Goal: Task Accomplishment & Management: Manage account settings

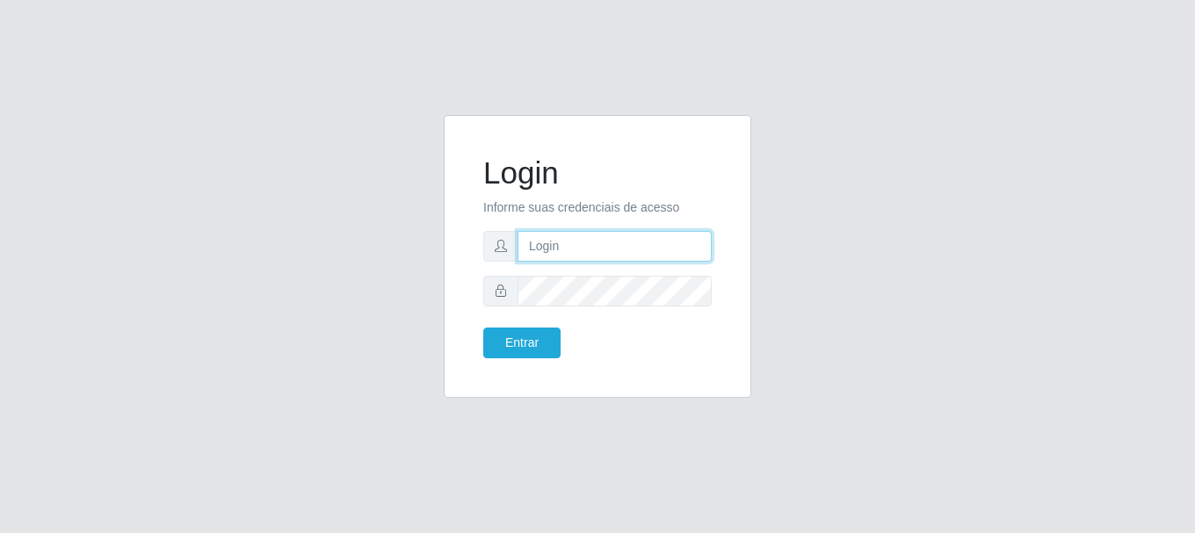
drag, startPoint x: 581, startPoint y: 248, endPoint x: 582, endPoint y: 261, distance: 13.2
click at [581, 248] on input "text" at bounding box center [615, 246] width 194 height 31
type input "[EMAIL_ADDRESS][DOMAIN_NAME]"
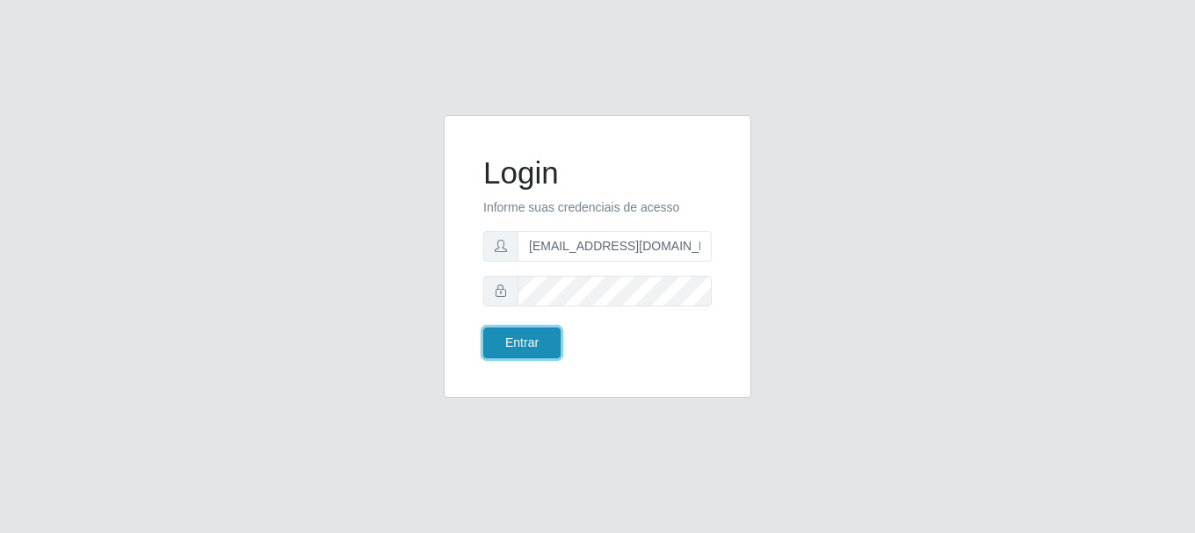
click at [536, 339] on button "Entrar" at bounding box center [521, 343] width 77 height 31
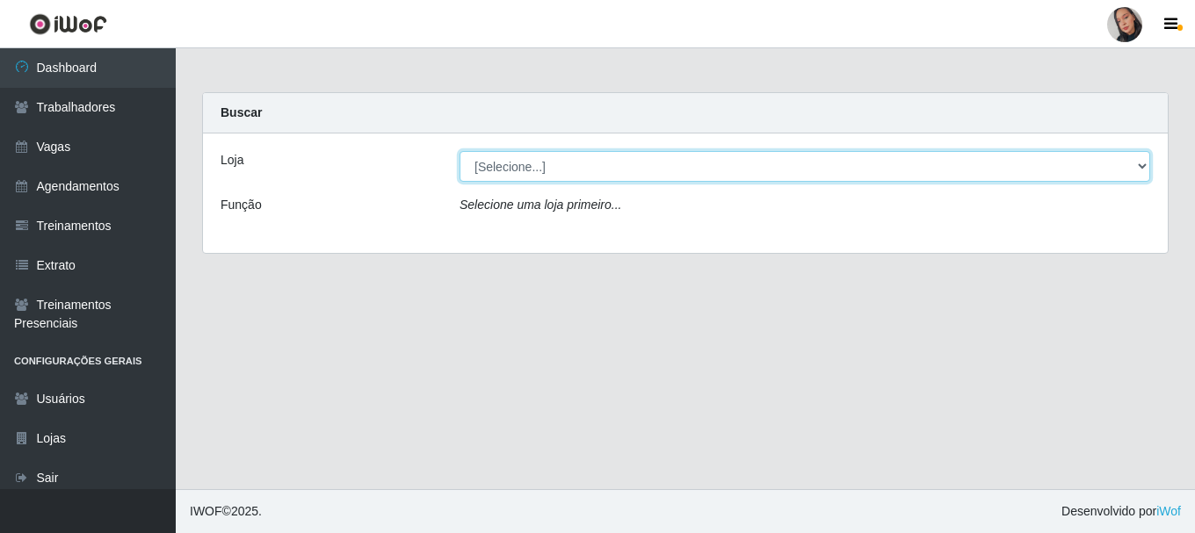
drag, startPoint x: 614, startPoint y: 175, endPoint x: 600, endPoint y: 180, distance: 15.0
click at [614, 175] on select "[Selecione...] Supermercado [GEOGRAPHIC_DATA]" at bounding box center [805, 166] width 691 height 31
select select "165"
click at [460, 151] on select "[Selecione...] Supermercado [GEOGRAPHIC_DATA]" at bounding box center [805, 166] width 691 height 31
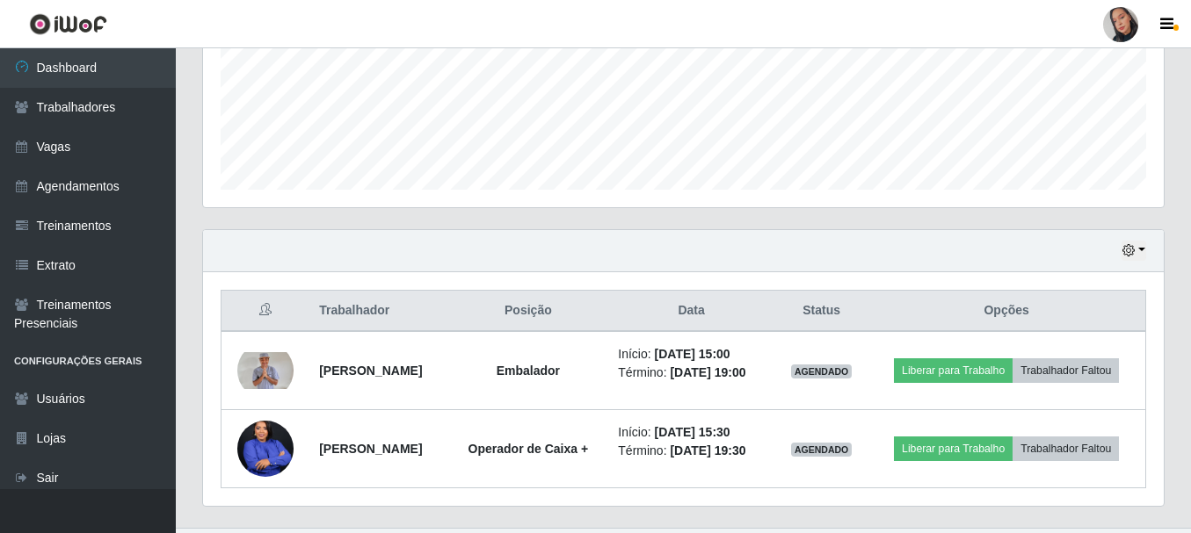
scroll to position [477, 0]
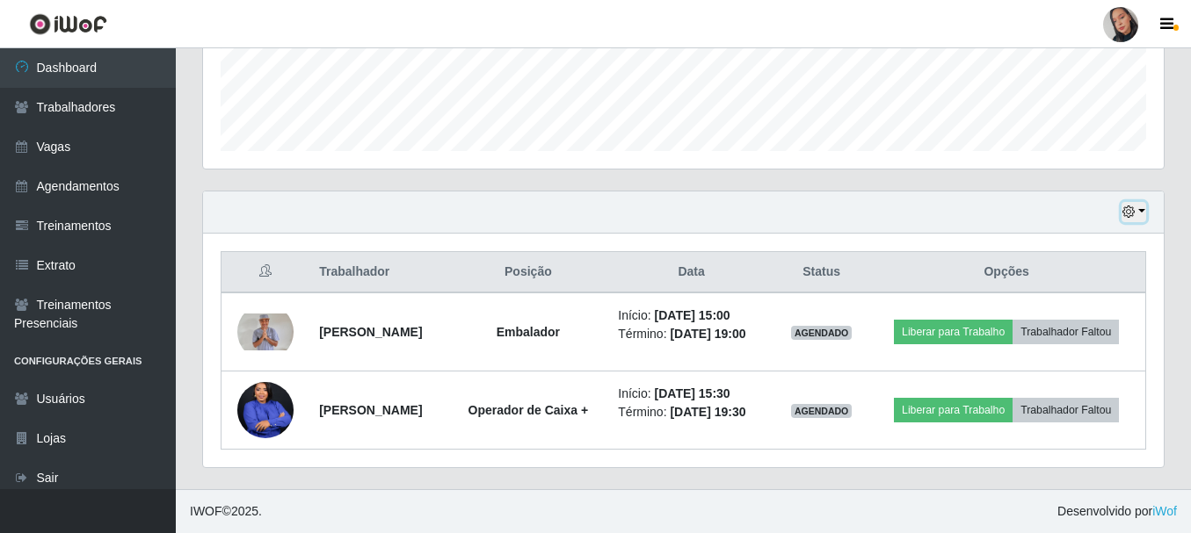
click at [1139, 207] on button "button" at bounding box center [1133, 212] width 25 height 20
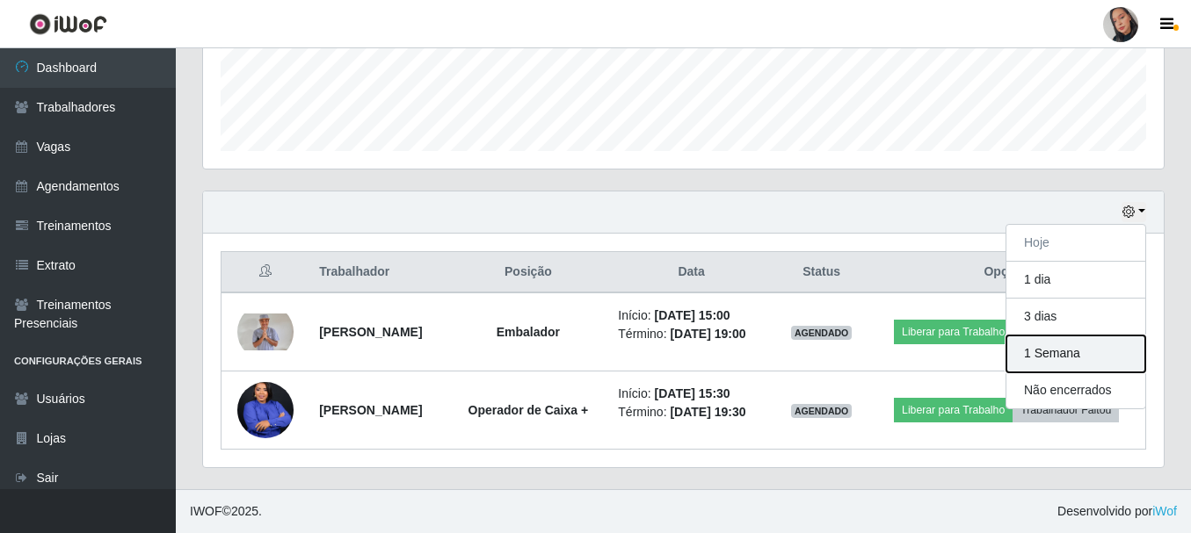
click at [1041, 356] on button "1 Semana" at bounding box center [1075, 354] width 139 height 37
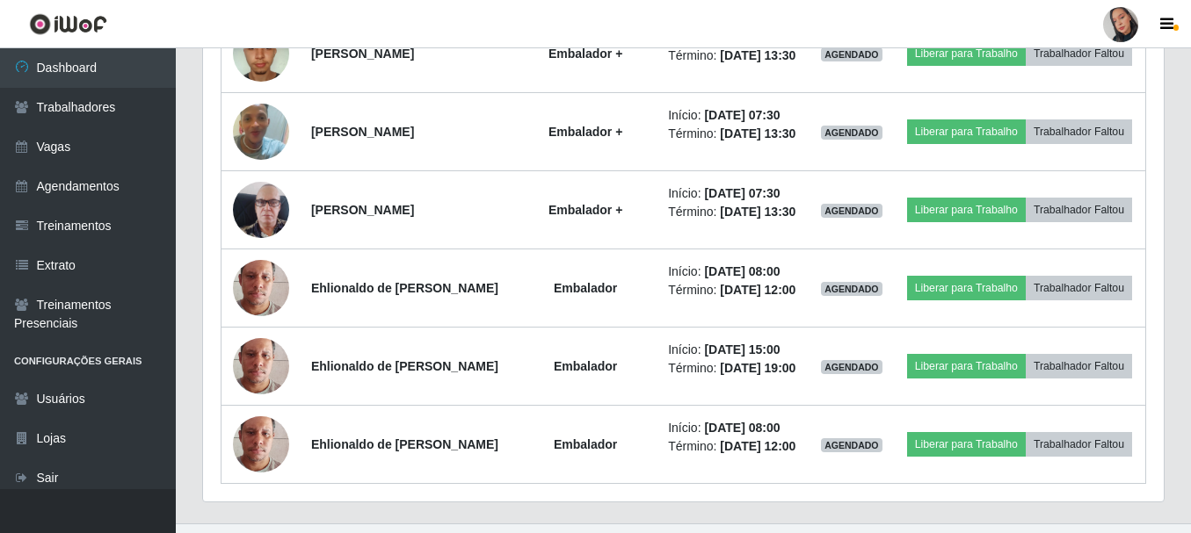
scroll to position [1338, 0]
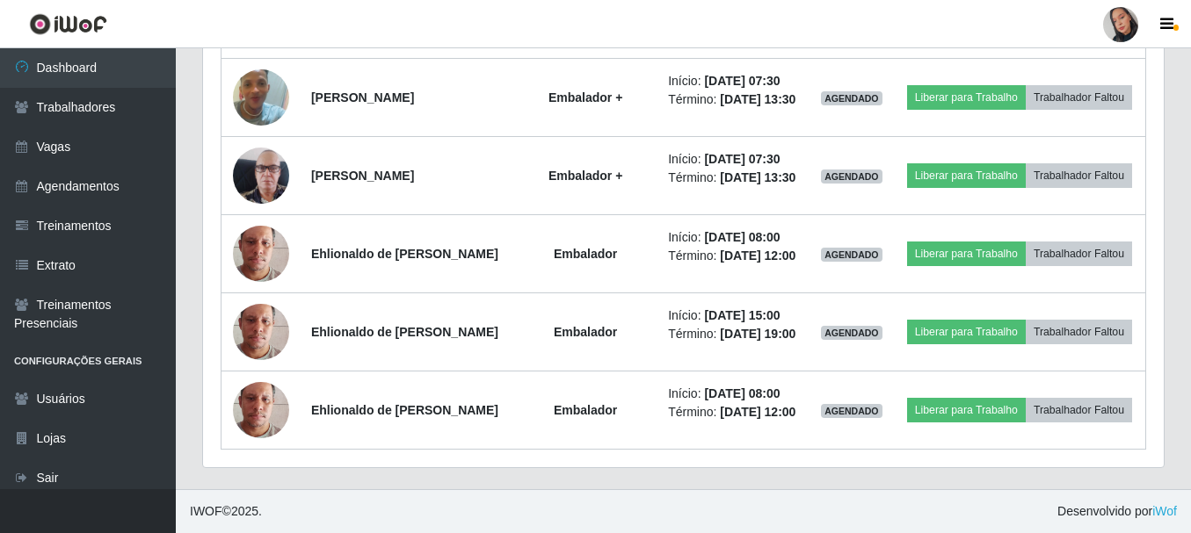
click at [730, 503] on footer "IWOF © 2025 . Desenvolvido por iWof" at bounding box center [683, 512] width 1015 height 44
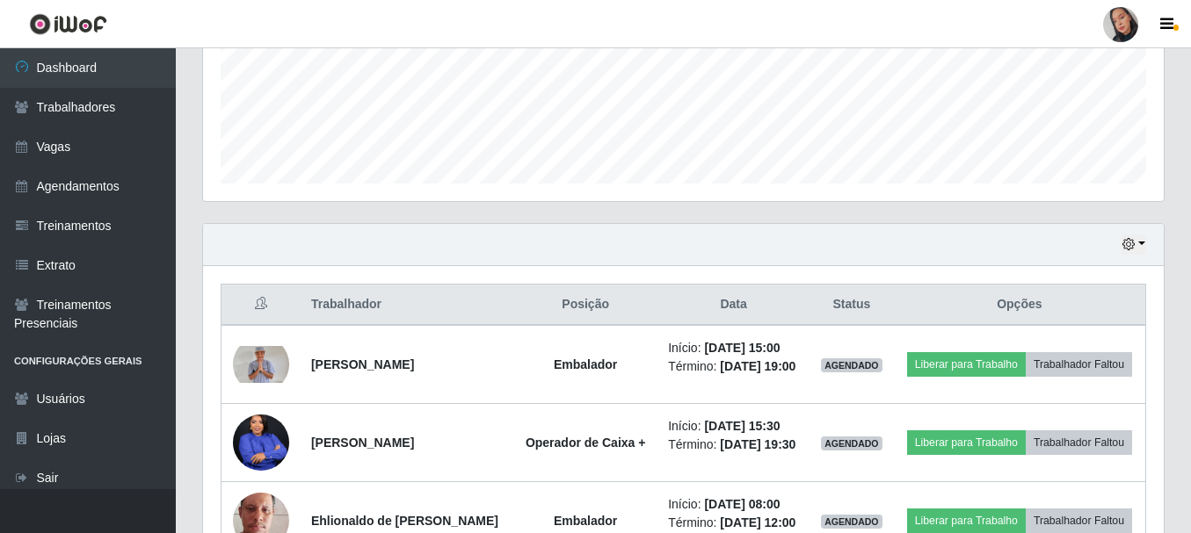
scroll to position [439, 0]
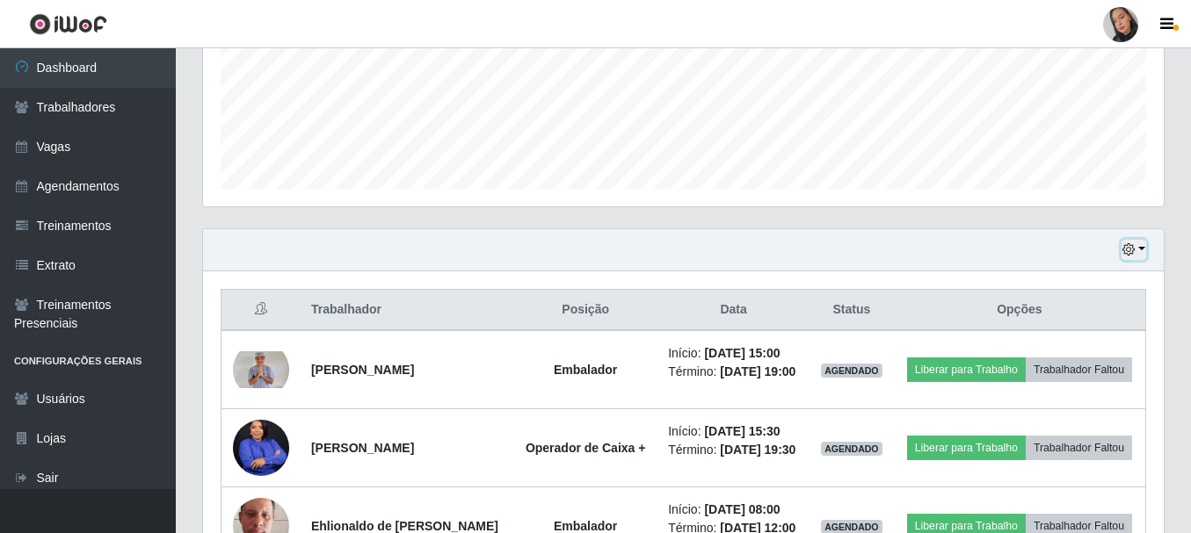
click at [1135, 247] on button "button" at bounding box center [1133, 250] width 25 height 20
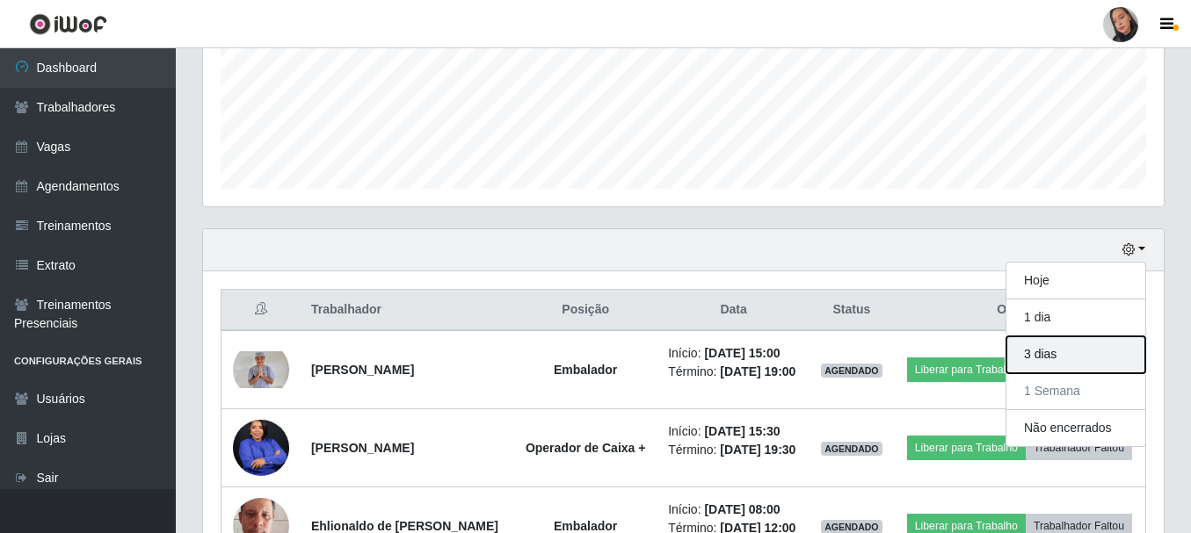
click at [1069, 352] on button "3 dias" at bounding box center [1075, 355] width 139 height 37
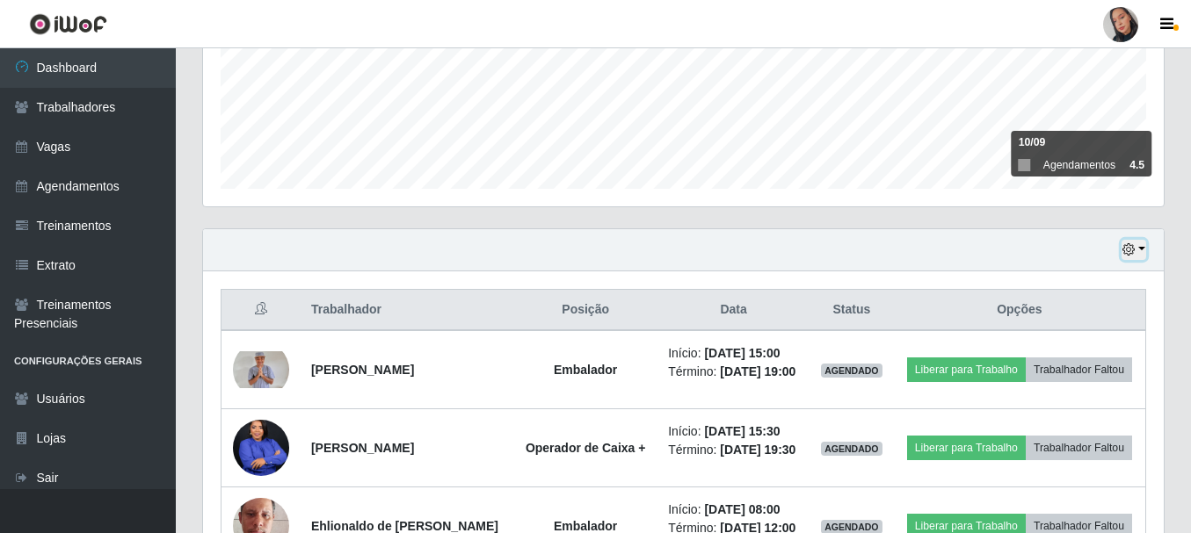
click at [1127, 242] on button "button" at bounding box center [1133, 250] width 25 height 20
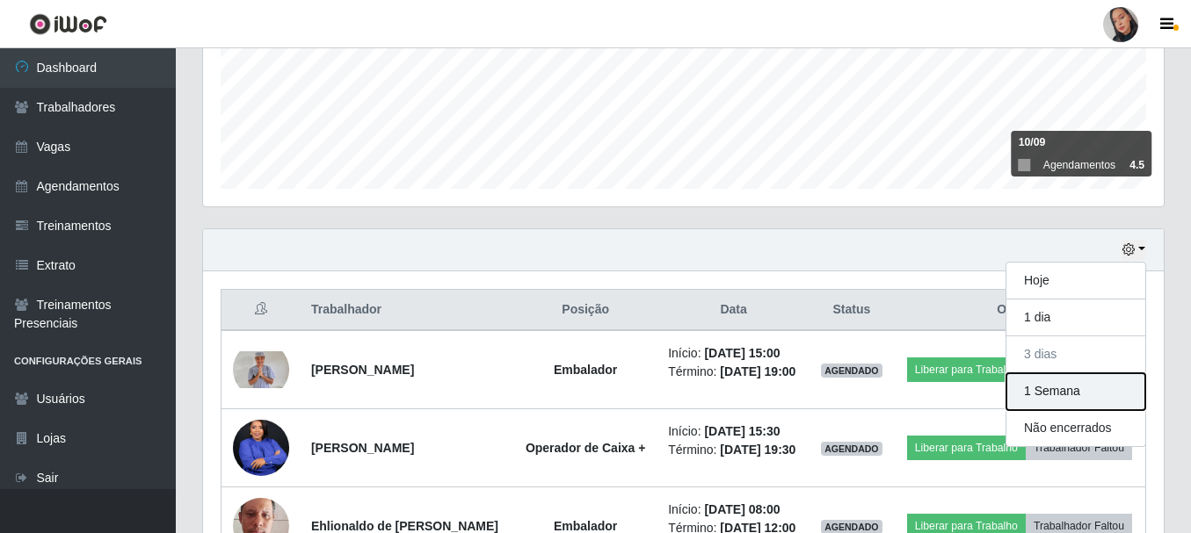
click at [1070, 385] on button "1 Semana" at bounding box center [1075, 392] width 139 height 37
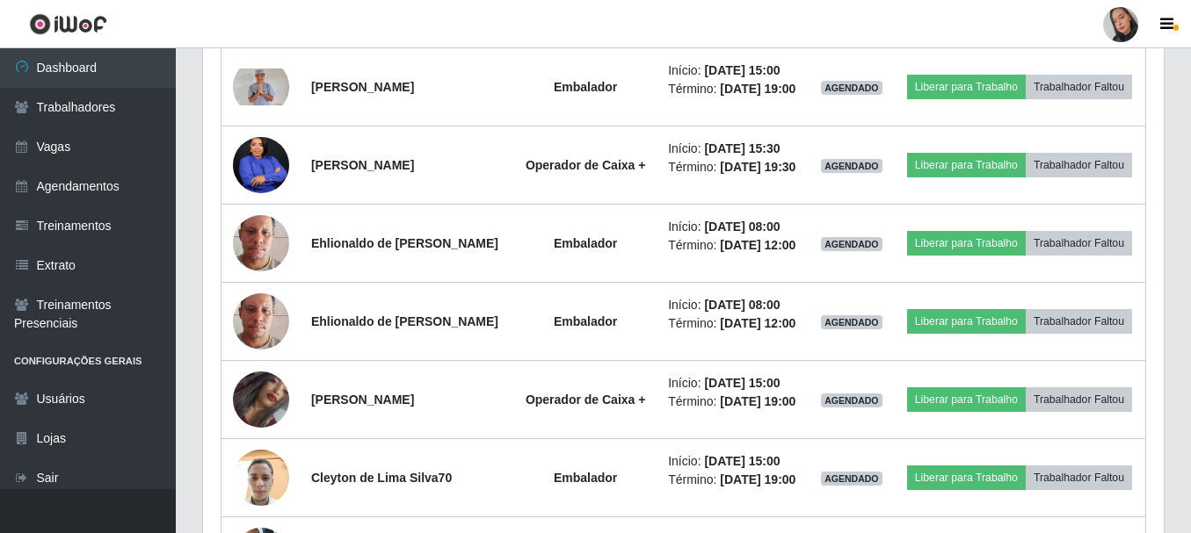
scroll to position [635, 0]
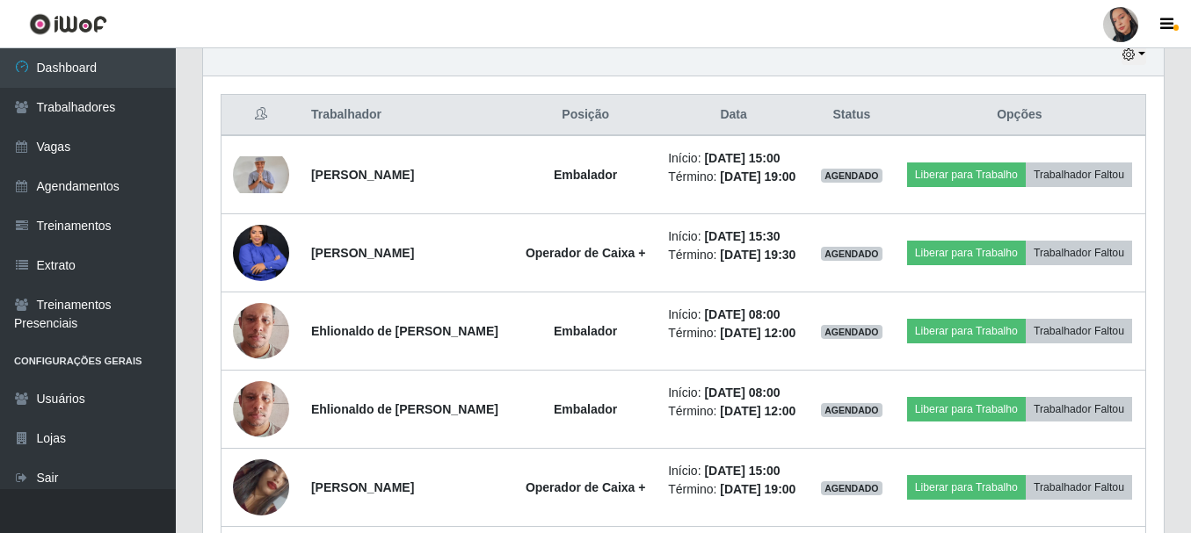
click at [1117, 14] on div at bounding box center [1120, 24] width 35 height 35
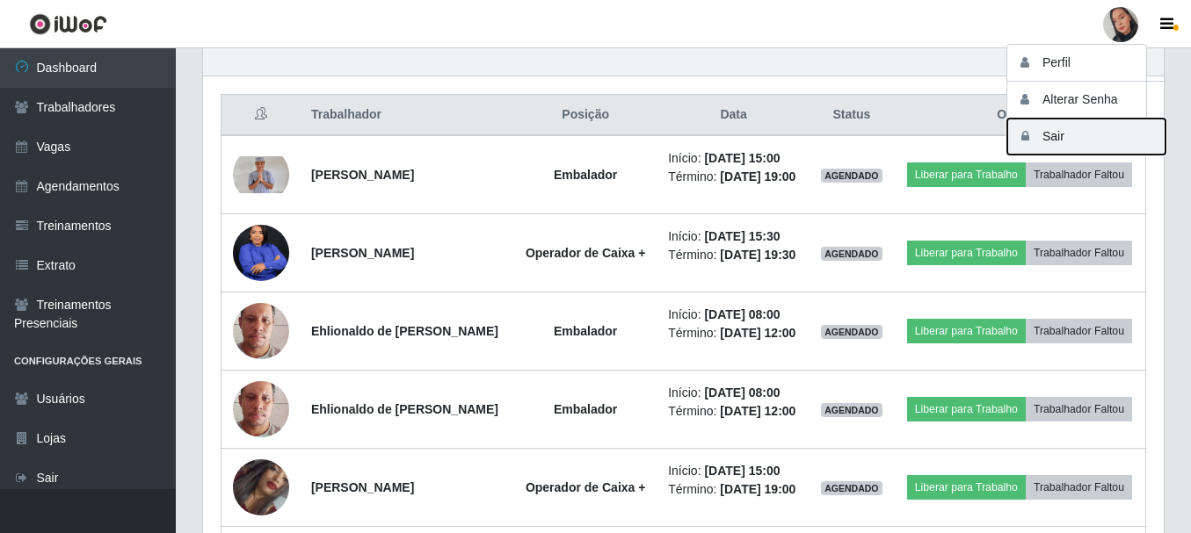
click at [1065, 129] on button "Sair" at bounding box center [1086, 137] width 158 height 36
